Goal: Find specific page/section: Find specific page/section

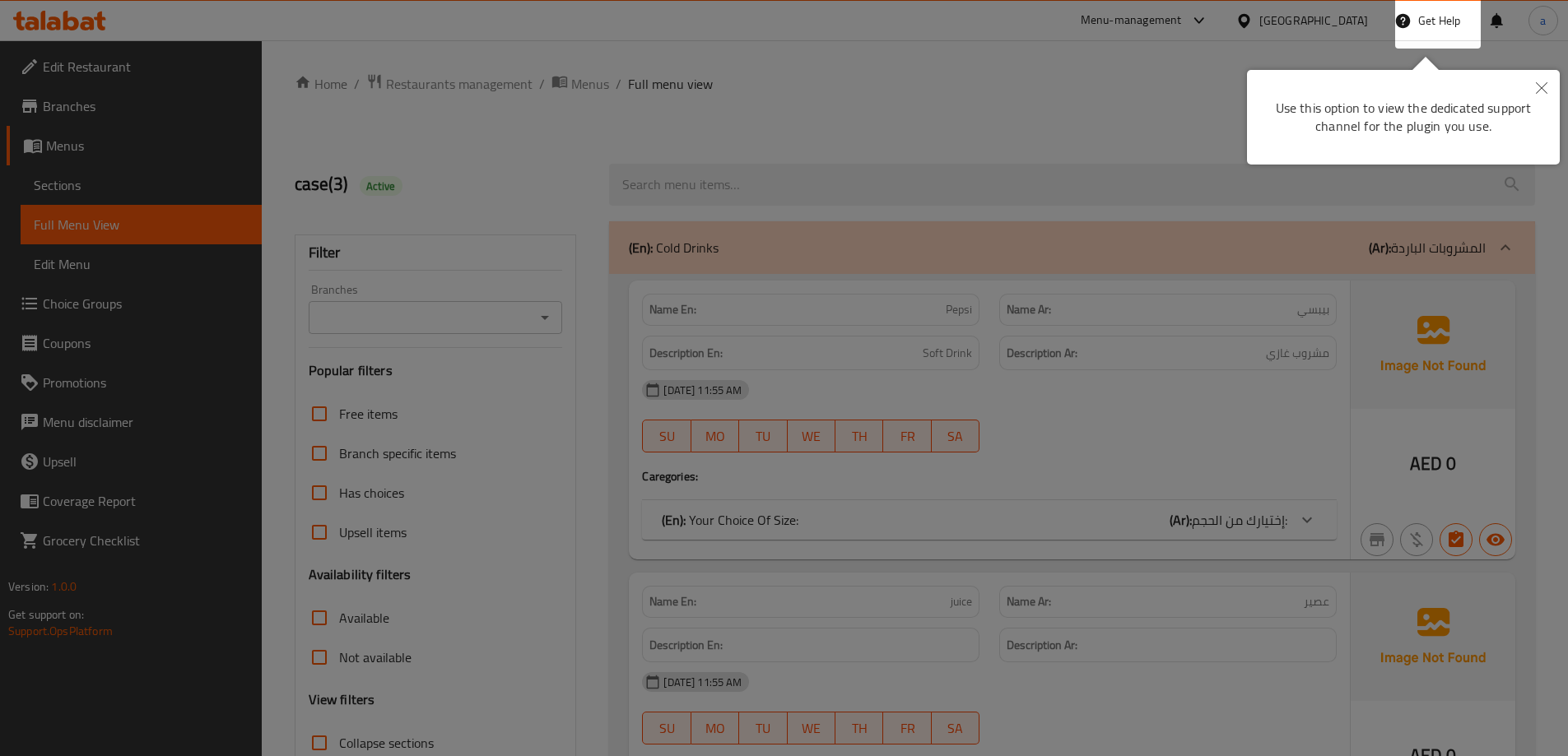
click at [811, 245] on div at bounding box center [784, 378] width 1568 height 756
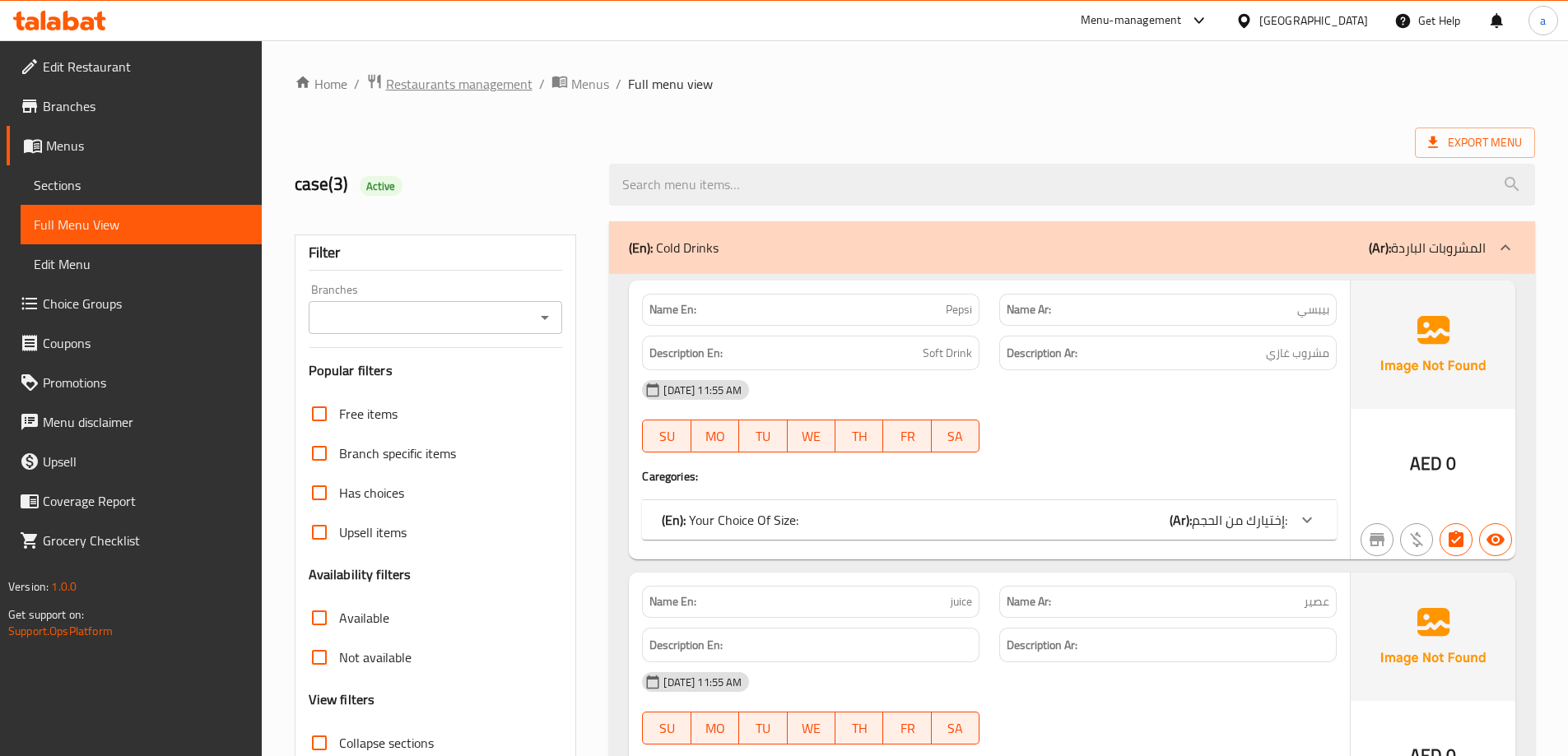
click at [463, 83] on span "Restaurants management" at bounding box center [458, 84] width 146 height 20
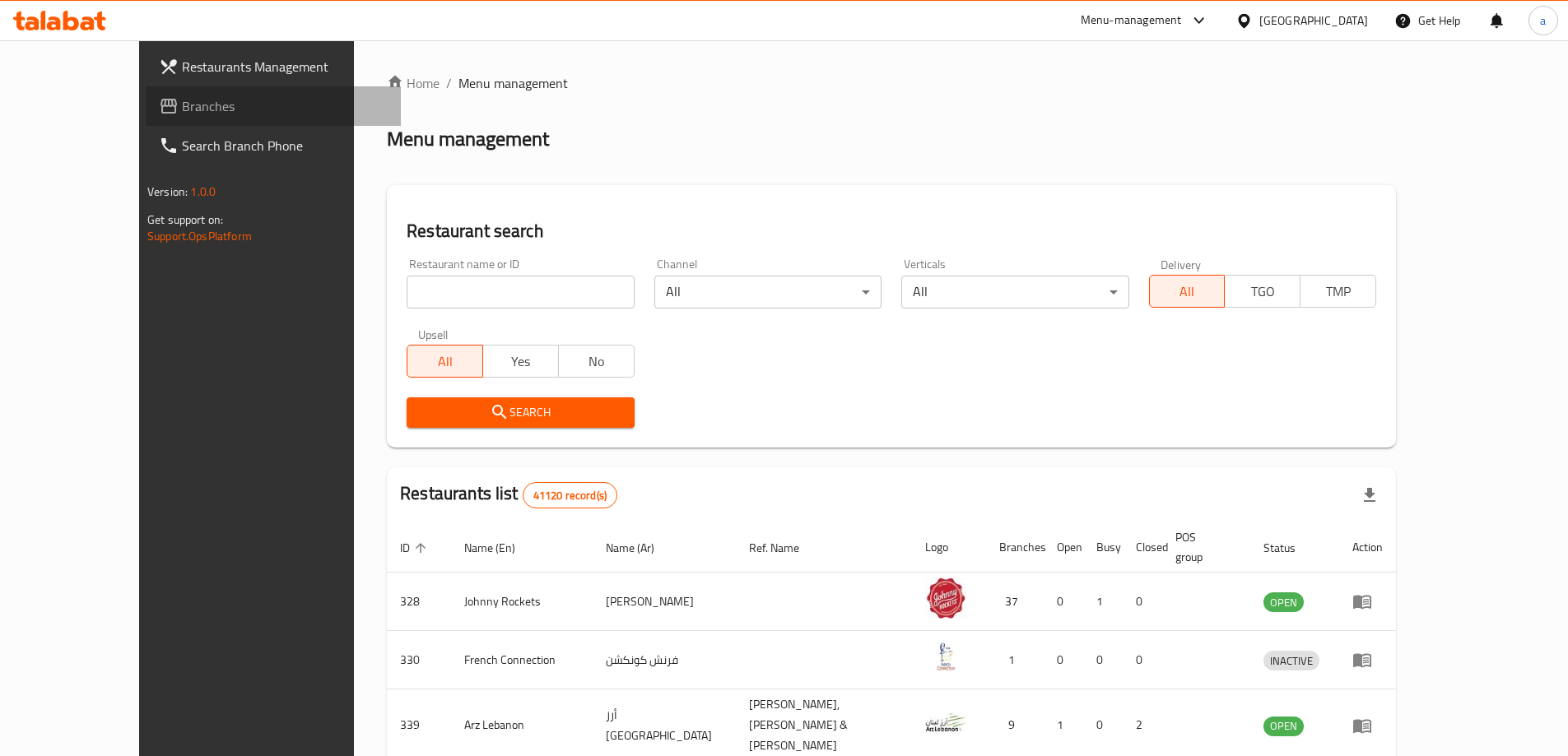
click at [182, 114] on span "Branches" at bounding box center [284, 106] width 205 height 20
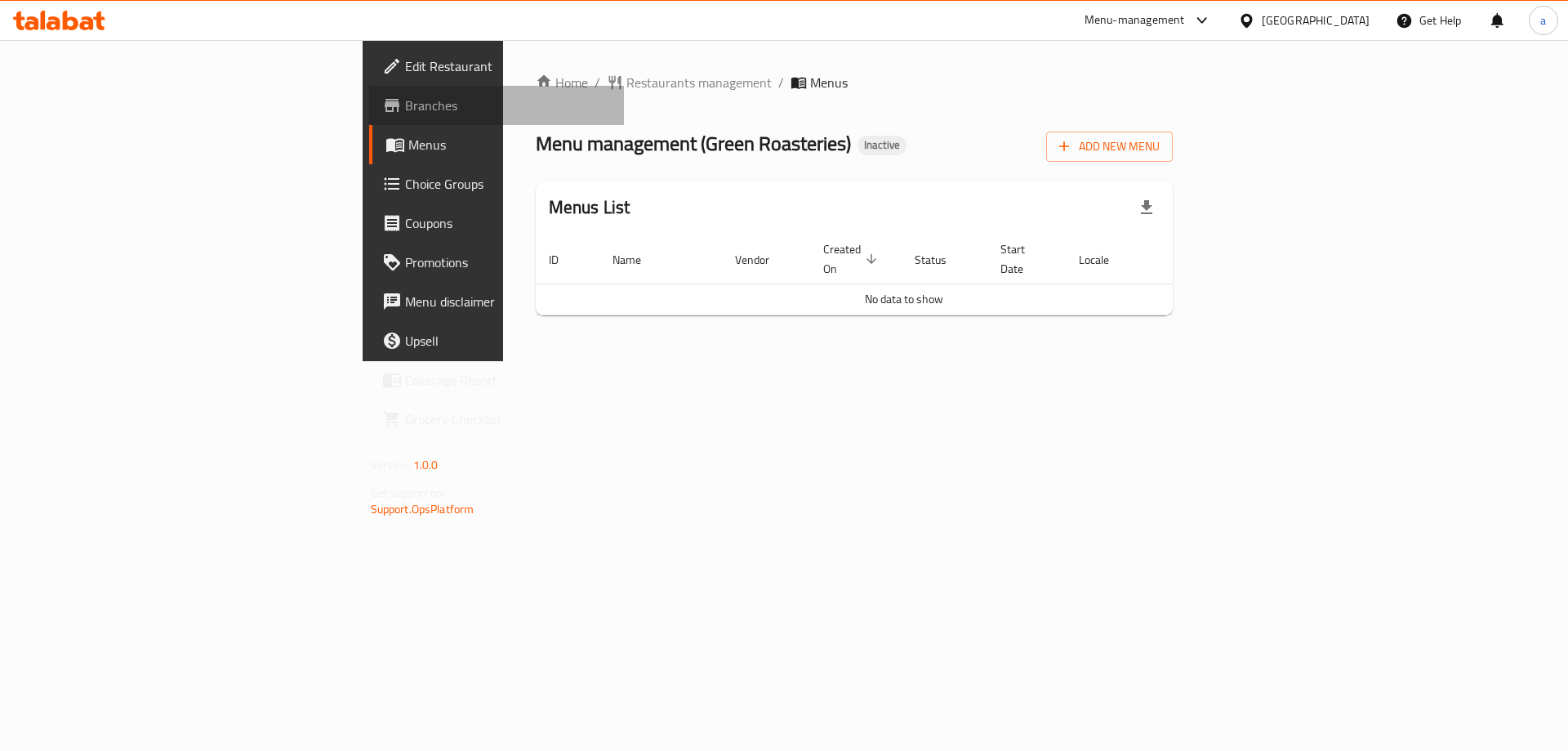
click at [405, 104] on span "Branches" at bounding box center [508, 105] width 207 height 20
click at [405, 107] on span "Branches" at bounding box center [508, 105] width 207 height 20
click at [405, 109] on span "Branches" at bounding box center [508, 105] width 207 height 20
click at [370, 84] on link "Edit Restaurant" at bounding box center [497, 66] width 256 height 39
